Goal: Navigation & Orientation: Find specific page/section

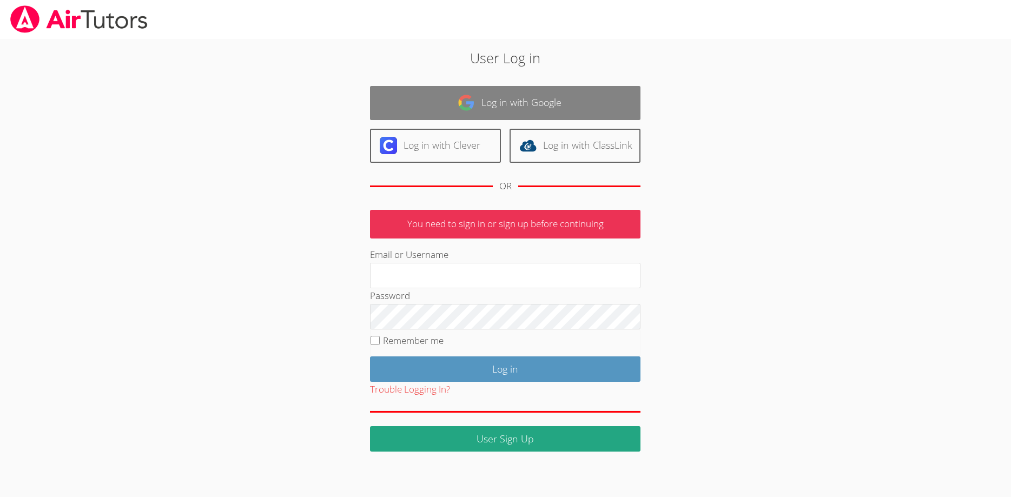
click at [474, 103] on img at bounding box center [466, 102] width 17 height 17
